Goal: Use online tool/utility: Utilize a website feature to perform a specific function

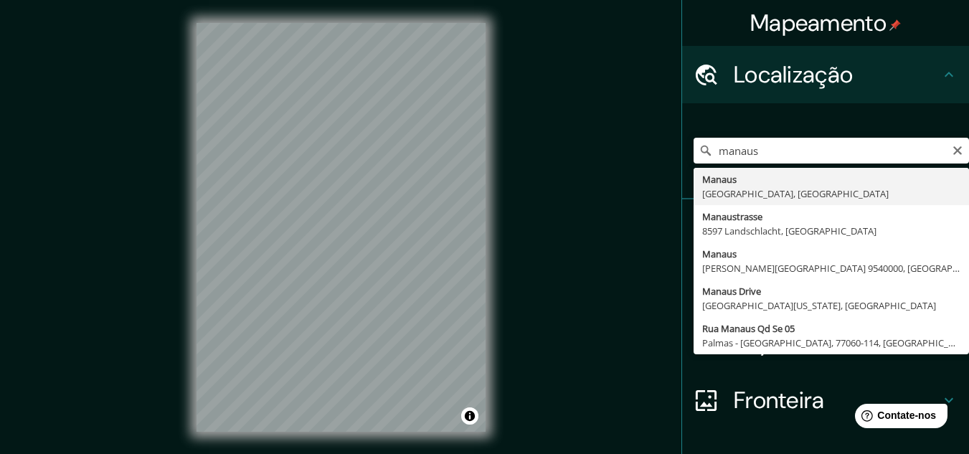
type input "[GEOGRAPHIC_DATA], [GEOGRAPHIC_DATA], [GEOGRAPHIC_DATA]"
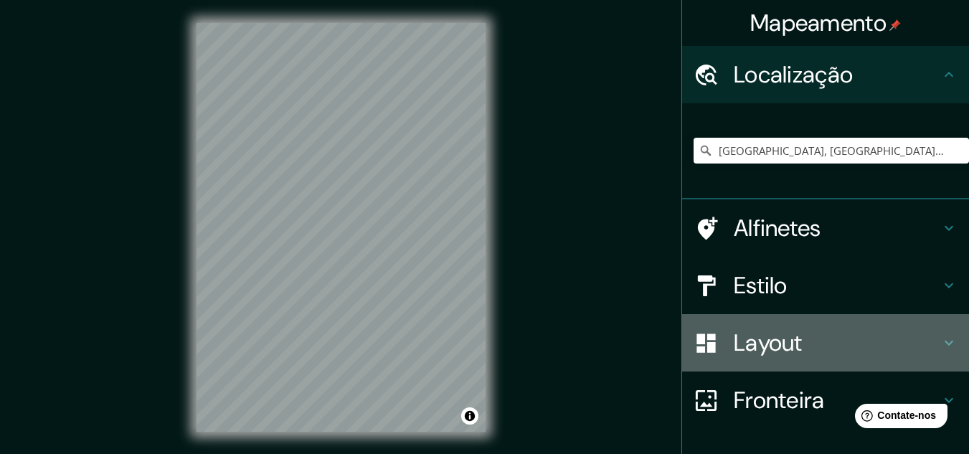
click at [915, 338] on h4 "Layout" at bounding box center [837, 343] width 207 height 29
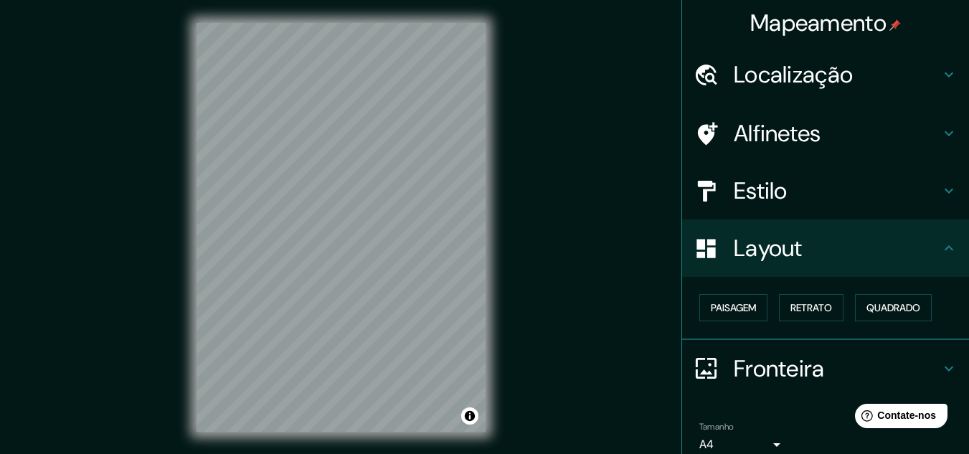
click at [916, 351] on div "Fronteira" at bounding box center [825, 368] width 287 height 57
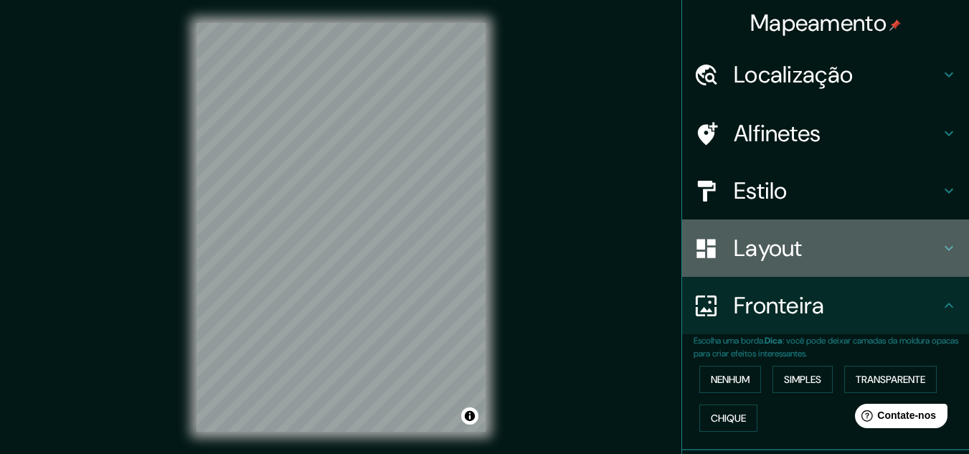
click at [869, 245] on h4 "Layout" at bounding box center [837, 248] width 207 height 29
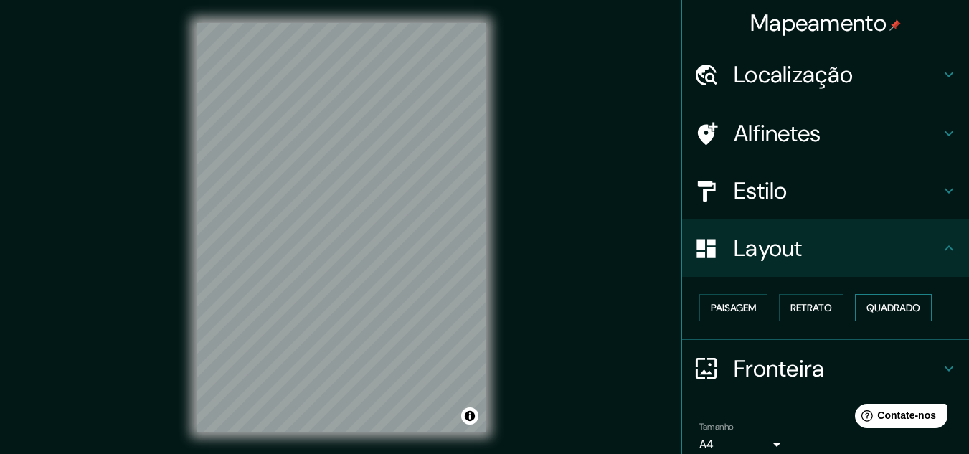
click at [871, 303] on font "Quadrado" at bounding box center [893, 307] width 54 height 13
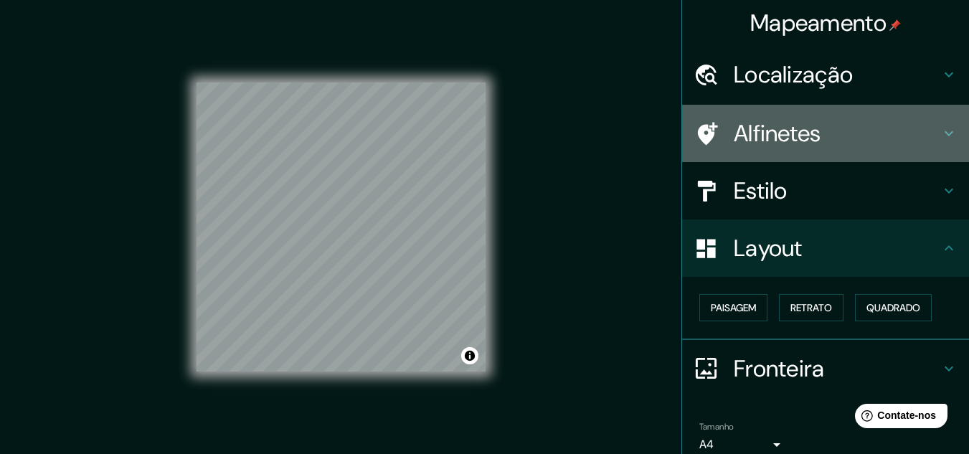
click at [832, 129] on h4 "Alfinetes" at bounding box center [837, 133] width 207 height 29
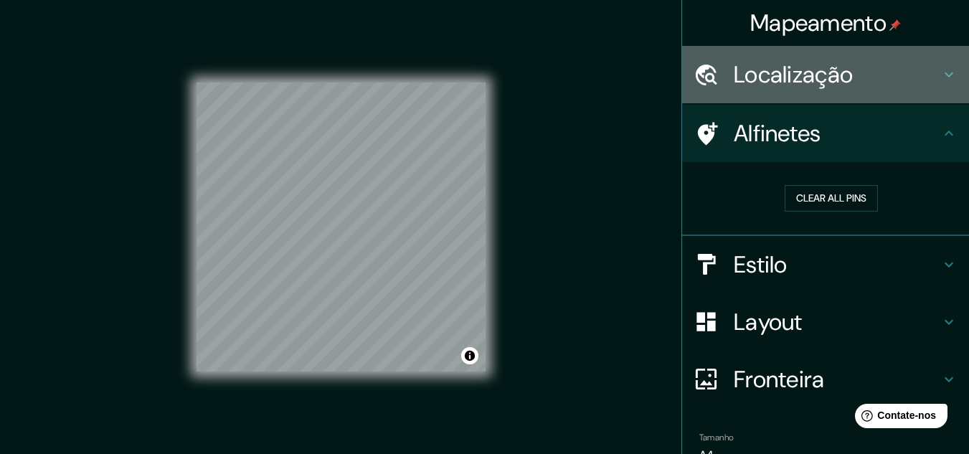
click at [885, 85] on h4 "Localização" at bounding box center [837, 74] width 207 height 29
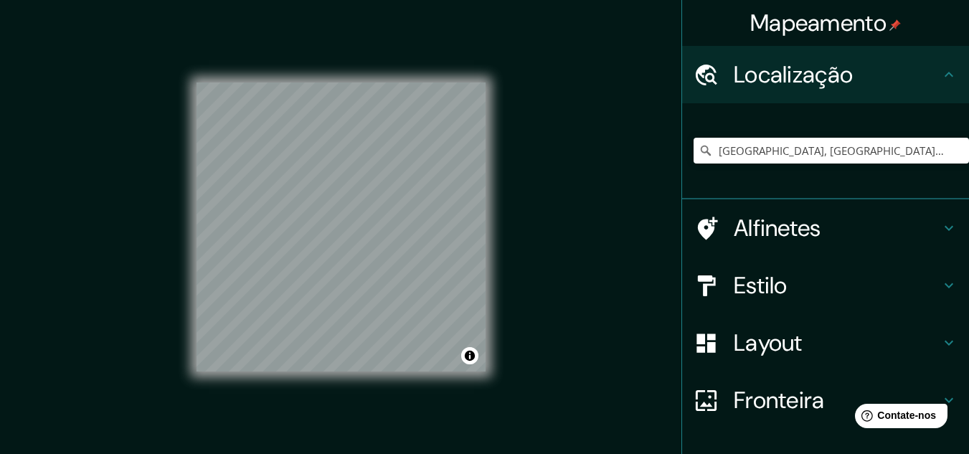
click at [788, 288] on h4 "Estilo" at bounding box center [837, 285] width 207 height 29
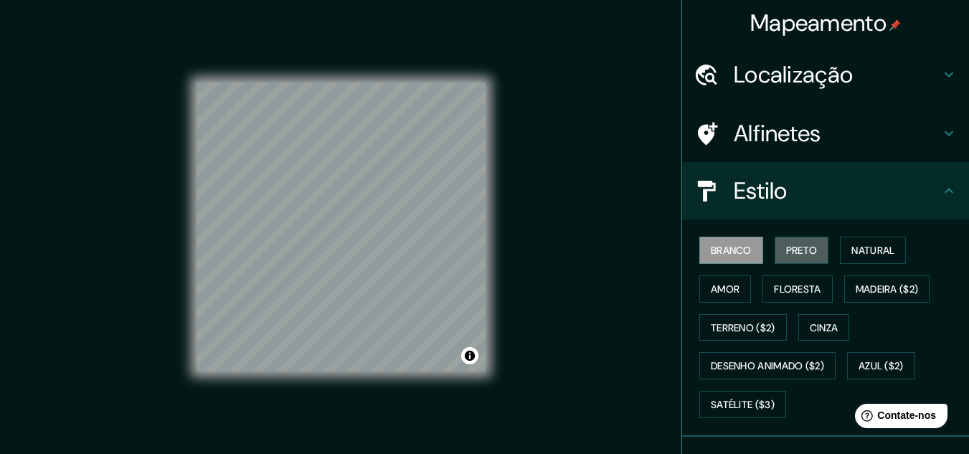
click at [786, 253] on font "Preto" at bounding box center [802, 250] width 32 height 13
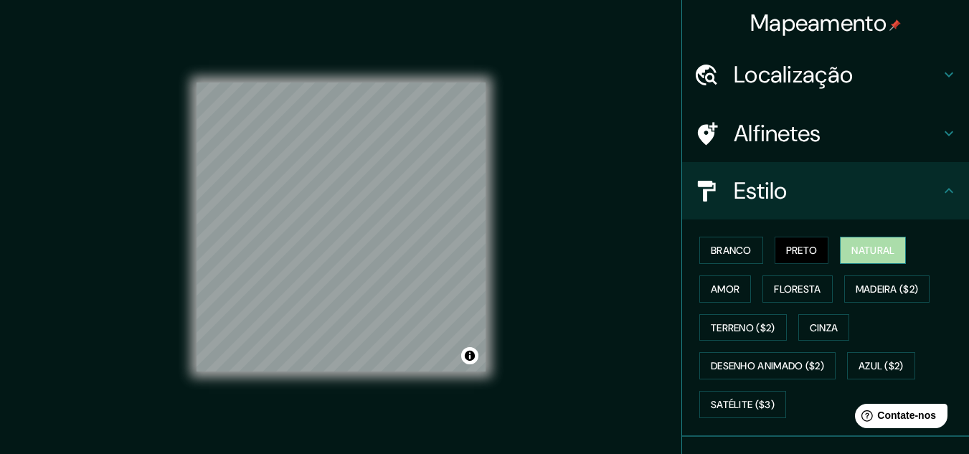
click at [864, 245] on font "Natural" at bounding box center [872, 250] width 43 height 13
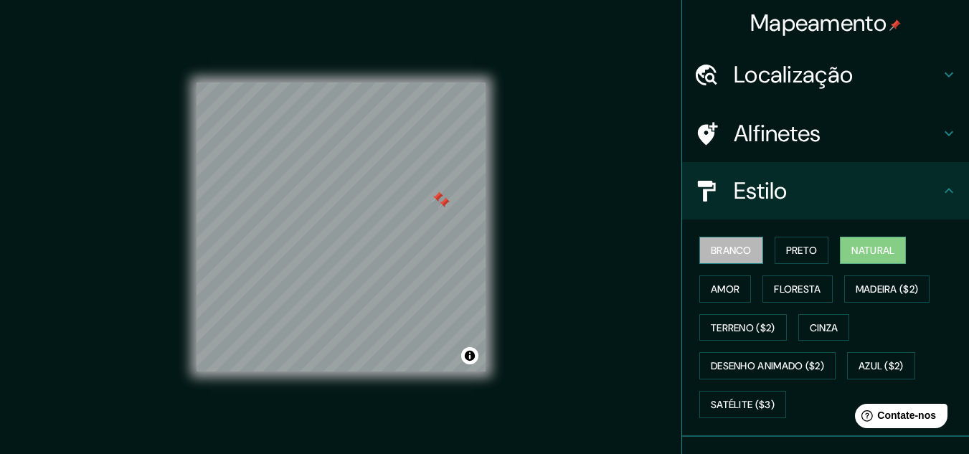
click at [717, 251] on font "Branco" at bounding box center [731, 250] width 41 height 13
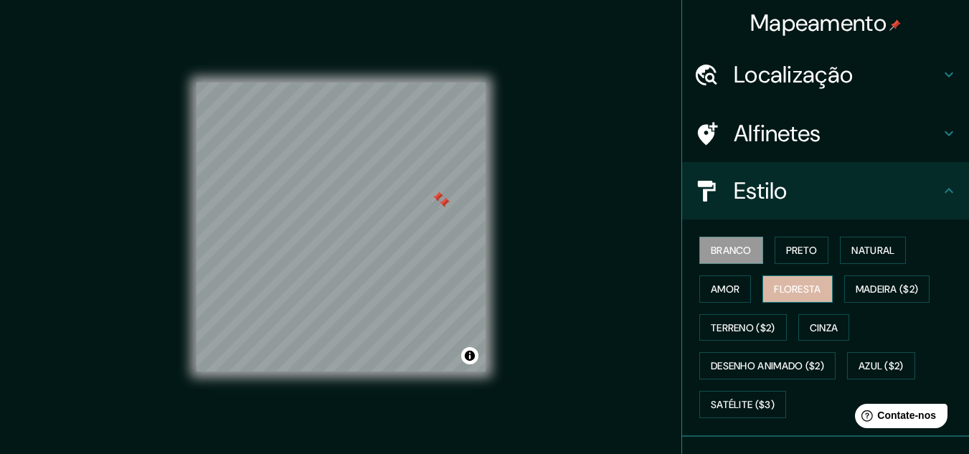
click at [782, 284] on font "Floresta" at bounding box center [797, 289] width 47 height 13
